Goal: Information Seeking & Learning: Learn about a topic

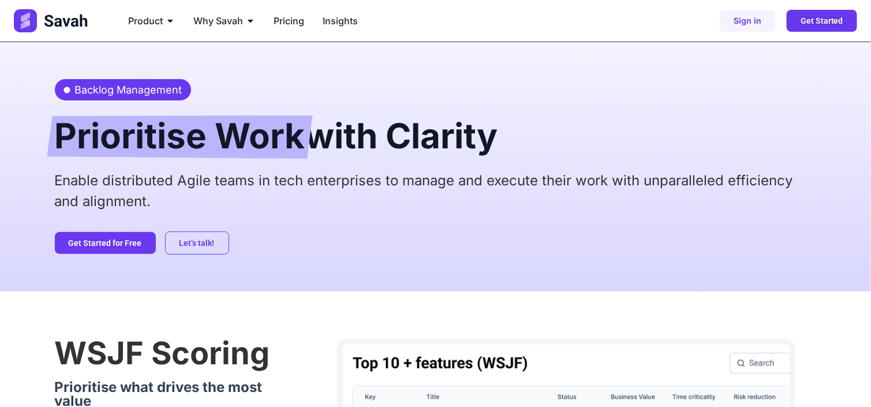
click at [13, 198] on div "Backlog Management Prioritise Work with Clarity Enable distributed Agile teams …" at bounding box center [435, 166] width 871 height 249
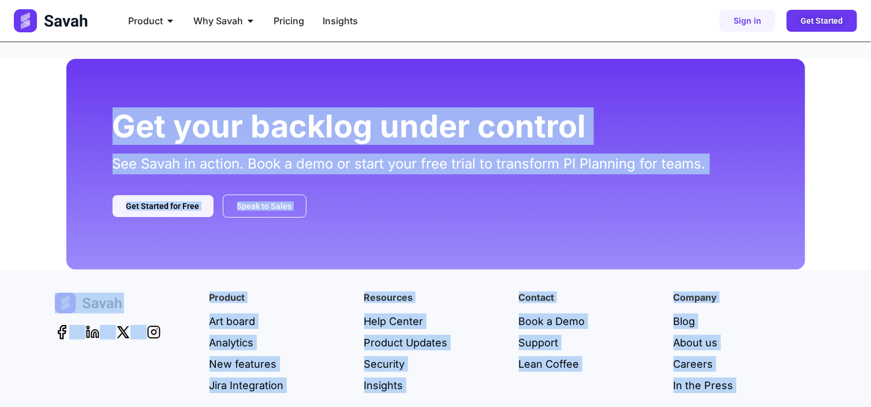
scroll to position [1666, 0]
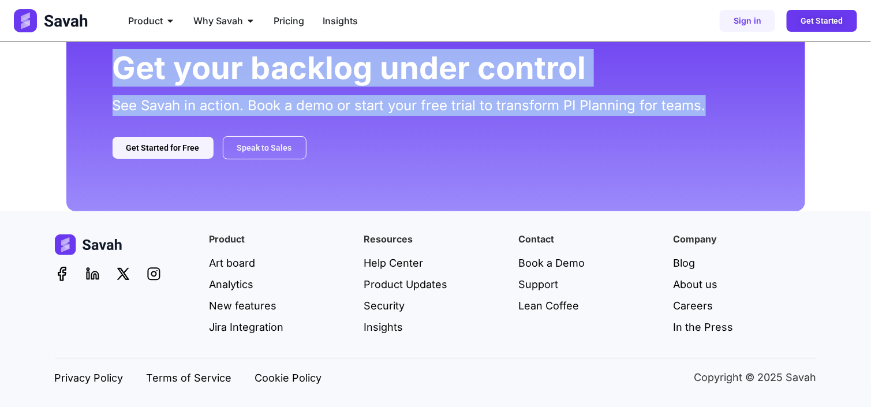
drag, startPoint x: 73, startPoint y: 93, endPoint x: 732, endPoint y: 117, distance: 659.5
copy div "Loremip Dolorsitam Consectetu Adip elit Seddoei Tempor incididuntu Labor etdol …"
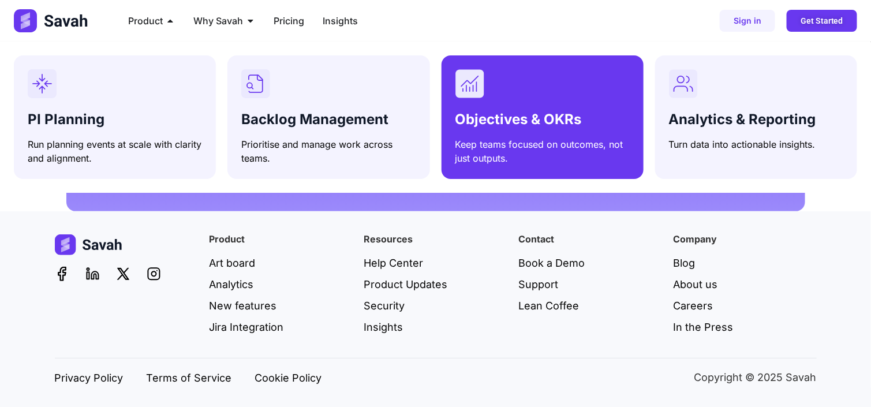
click at [484, 107] on div "Objectives & OKRs Keep teams focused on outcomes, not just outputs." at bounding box center [542, 136] width 174 height 58
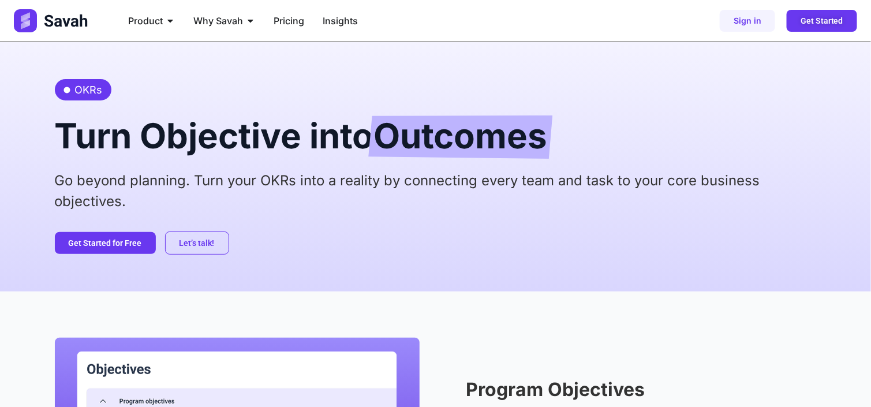
click at [320, 122] on h2 "Turn Objective into Outcomes" at bounding box center [436, 135] width 762 height 47
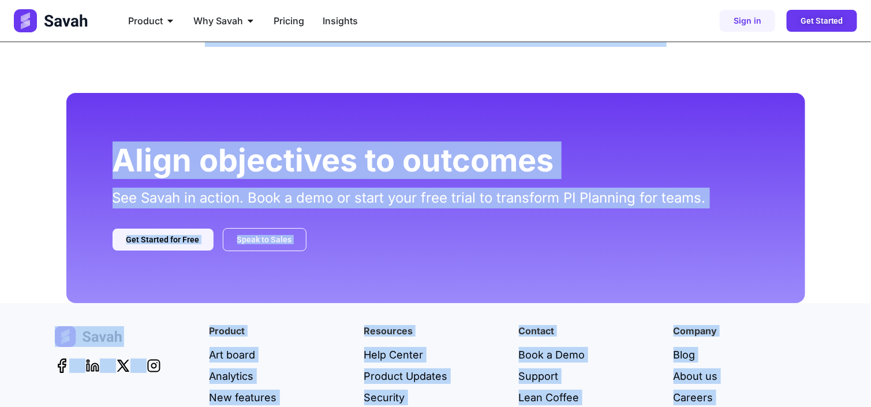
scroll to position [1472, 0]
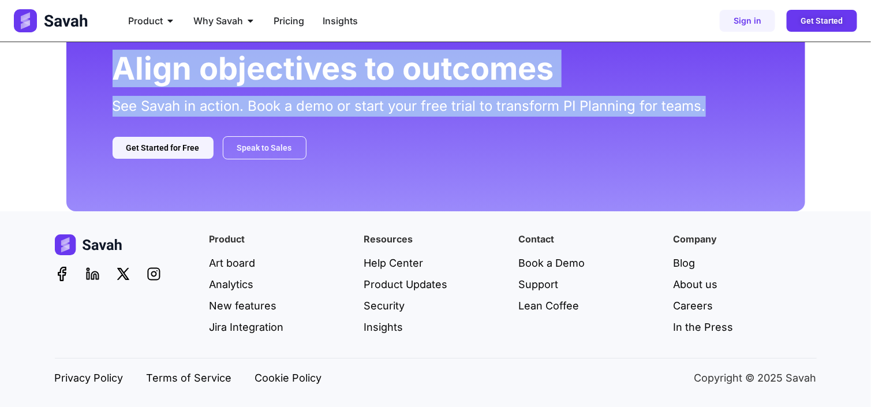
drag, startPoint x: 43, startPoint y: 95, endPoint x: 770, endPoint y: 100, distance: 726.6
copy div "OKRs Turn Objective into Outcomes Go beyond planning. Turn your OKRs into a rea…"
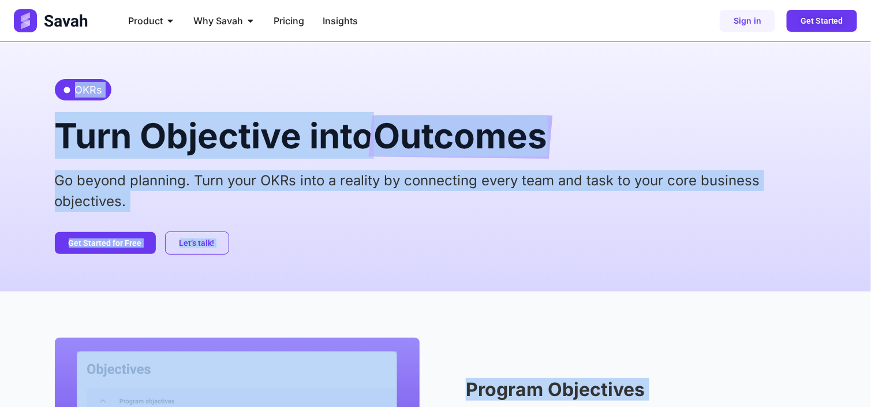
click at [475, 231] on div "Let’s talk! Get Started for Free" at bounding box center [436, 242] width 762 height 23
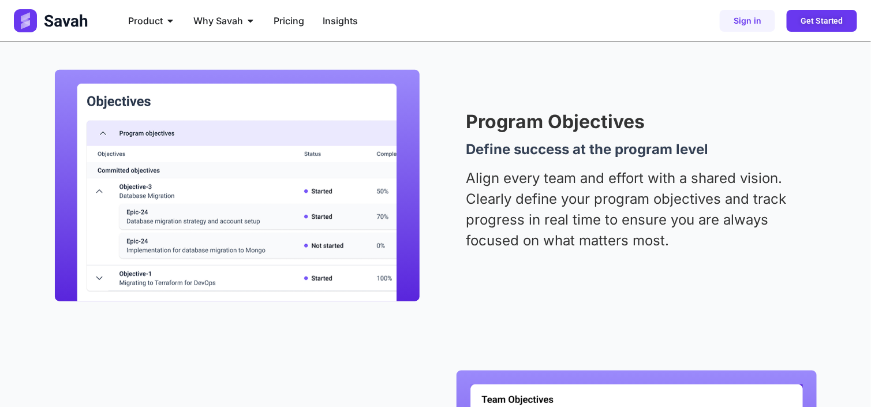
scroll to position [319, 0]
